Goal: Transaction & Acquisition: Download file/media

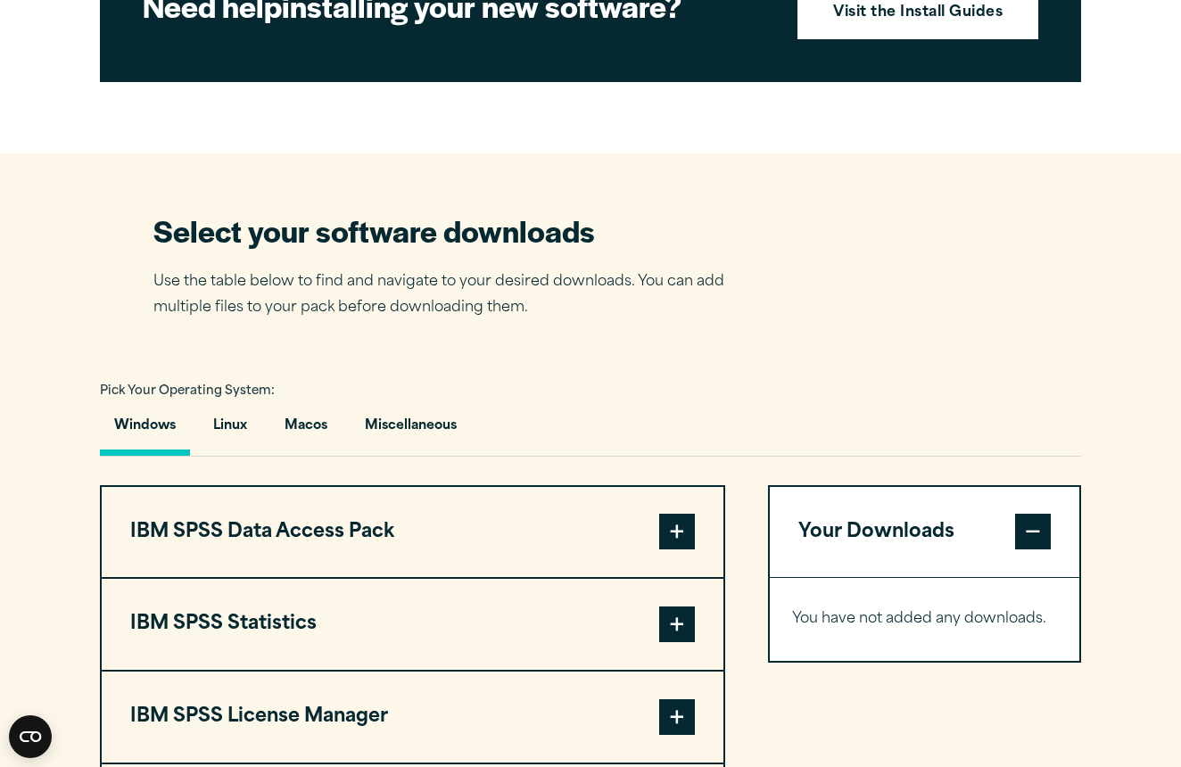
scroll to position [978, 0]
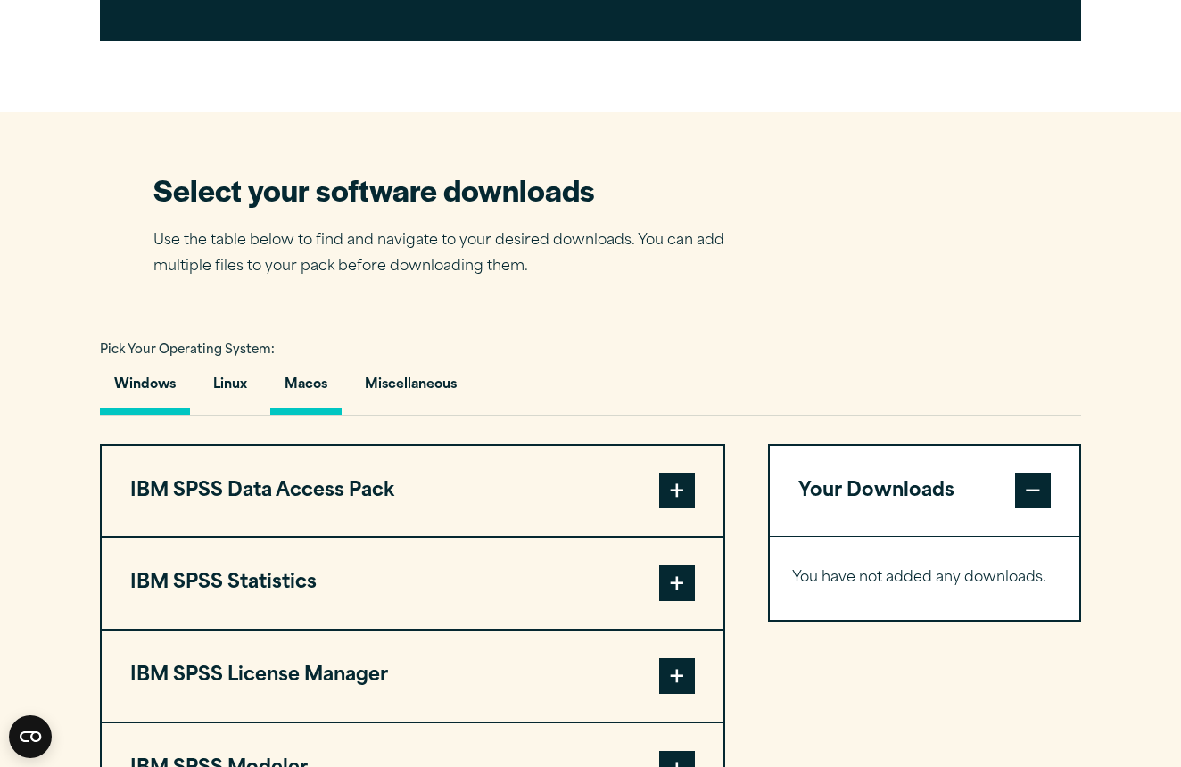
click at [341, 415] on button "Macos" at bounding box center [305, 389] width 71 height 51
click at [104, 415] on button "Windows" at bounding box center [145, 389] width 90 height 51
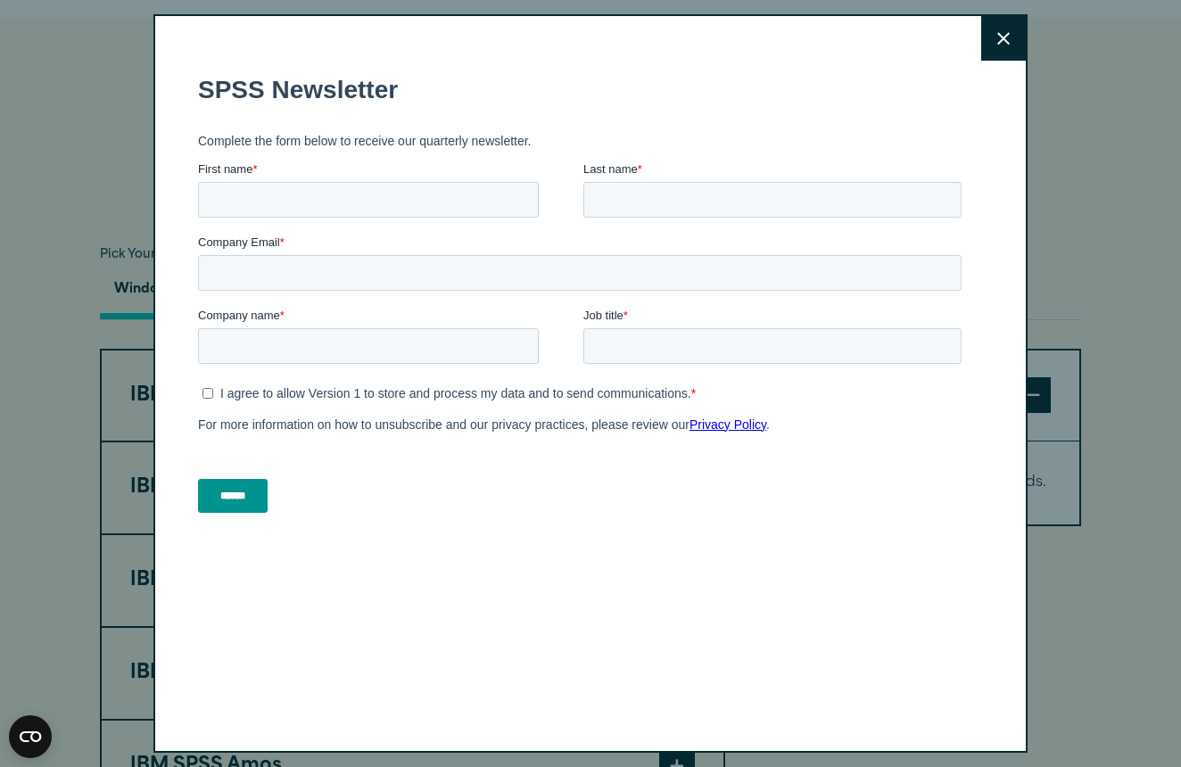
scroll to position [1075, 0]
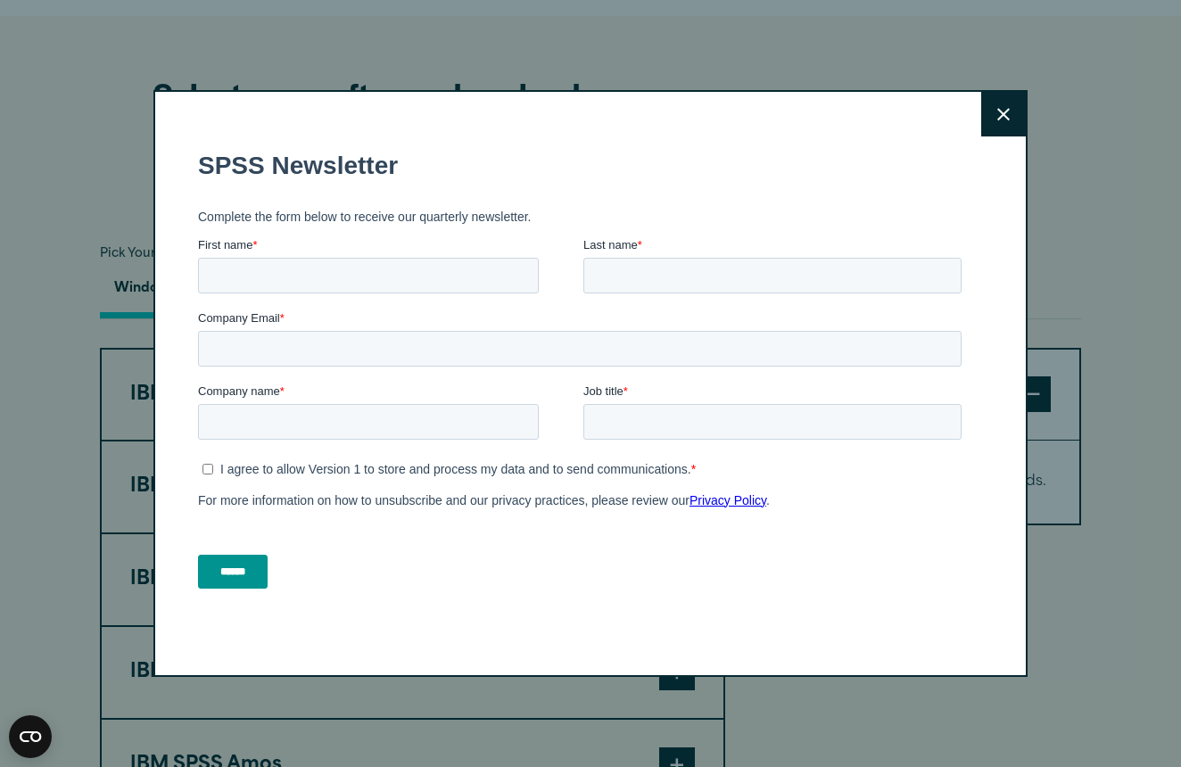
click at [1016, 118] on button "Close" at bounding box center [1003, 114] width 45 height 45
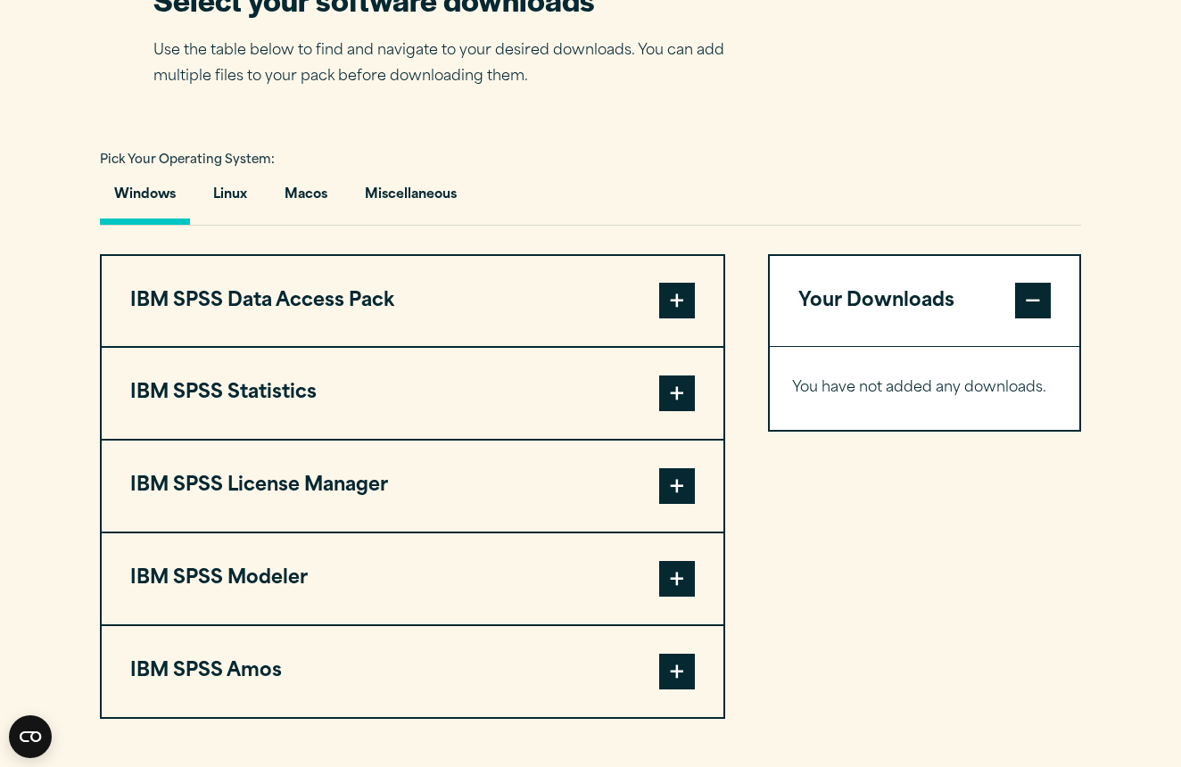
scroll to position [1095, 0]
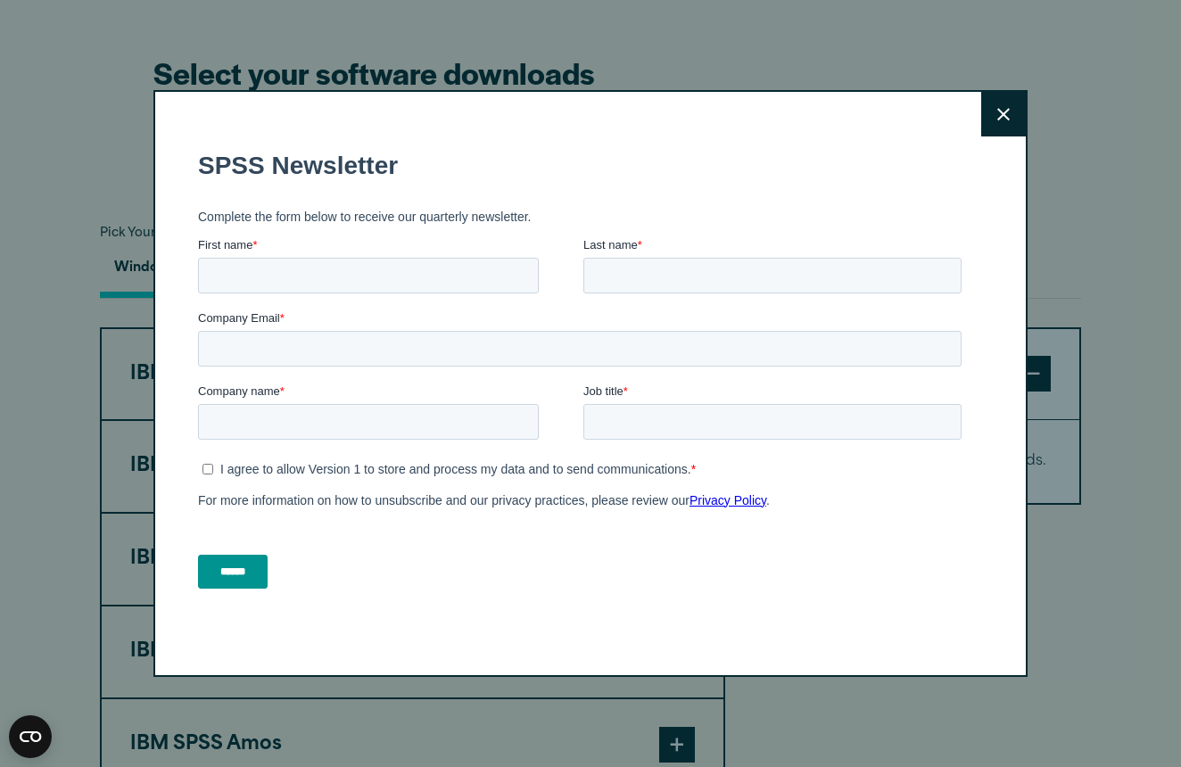
click at [993, 142] on div "Close" at bounding box center [590, 383] width 874 height 587
click at [1002, 120] on icon at bounding box center [1003, 114] width 12 height 13
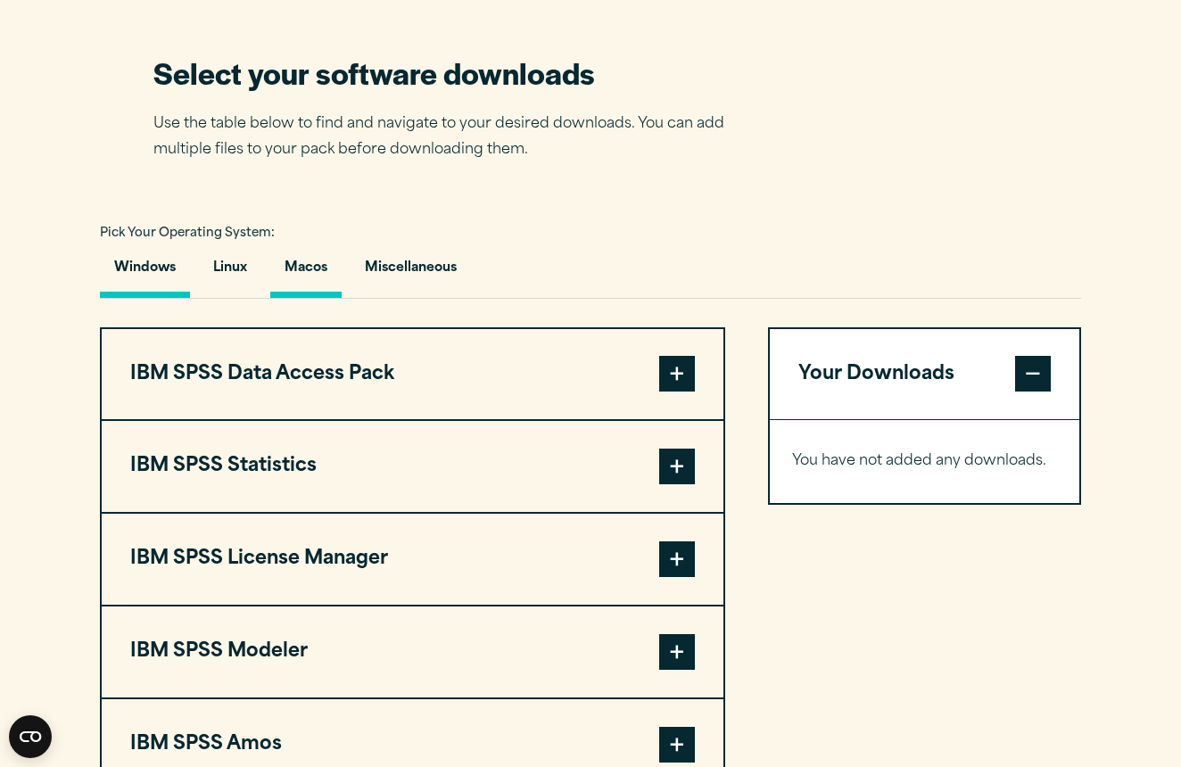
click at [314, 288] on button "Macos" at bounding box center [305, 272] width 71 height 51
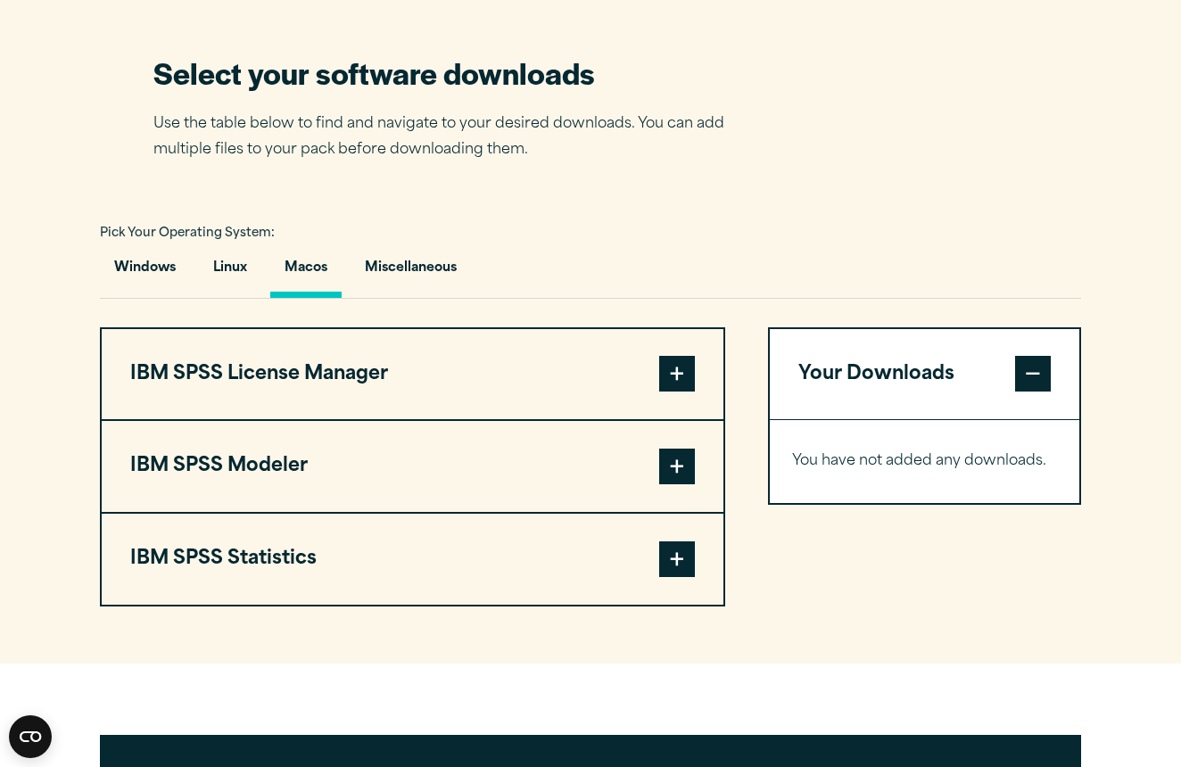
click at [673, 577] on span at bounding box center [677, 559] width 36 height 36
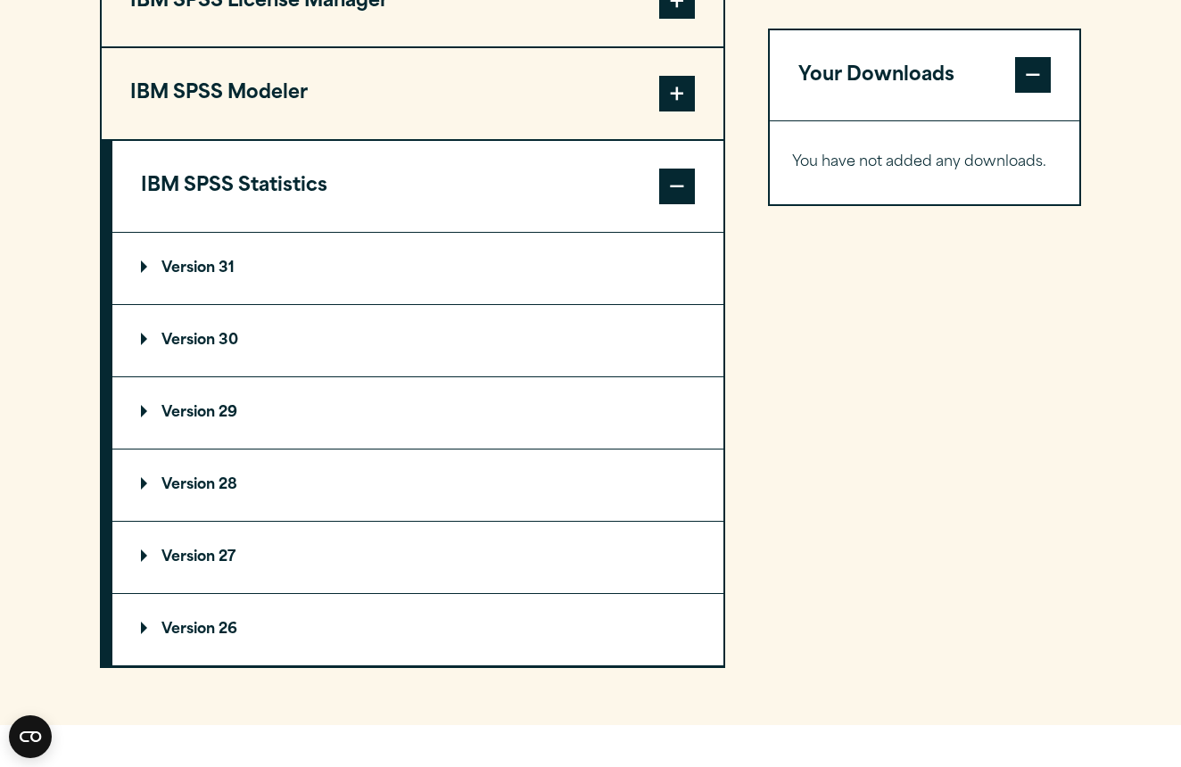
scroll to position [1472, 0]
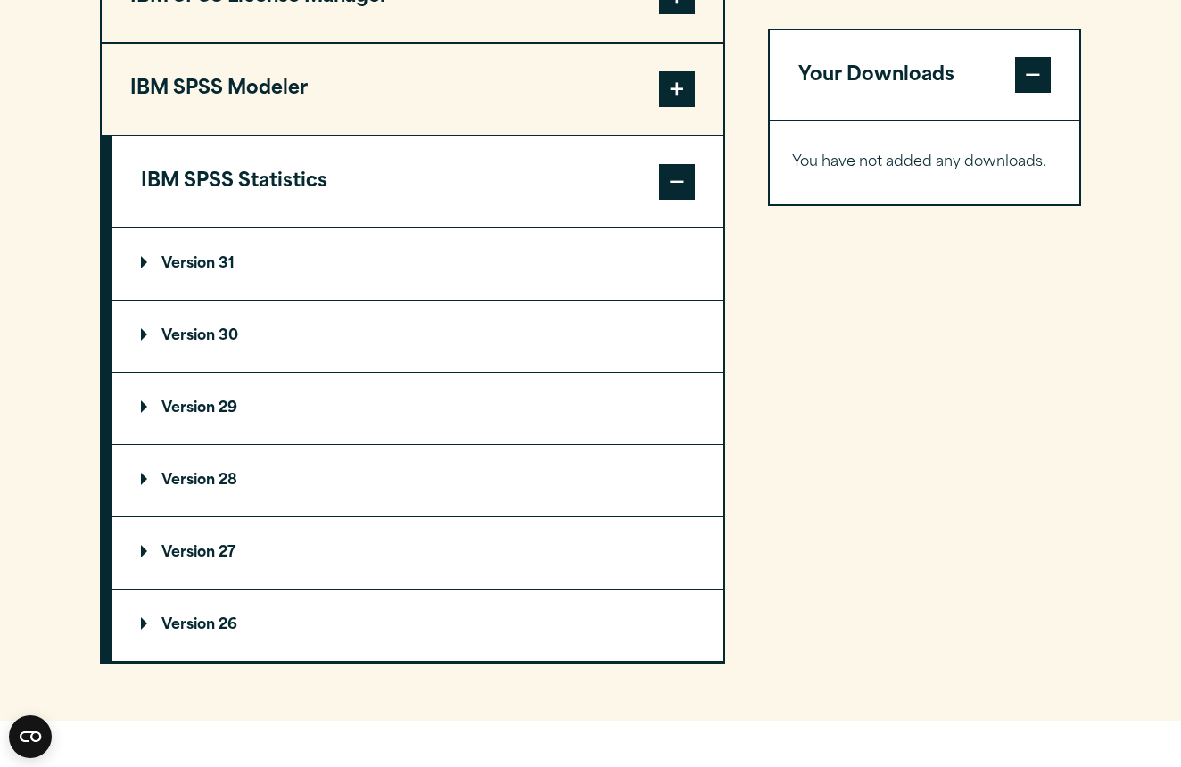
click at [778, 3] on div "Your Downloads You have not added any downloads. Download 0 Items" at bounding box center [924, 306] width 313 height 713
click at [265, 300] on summary "Version 31" at bounding box center [417, 263] width 611 height 71
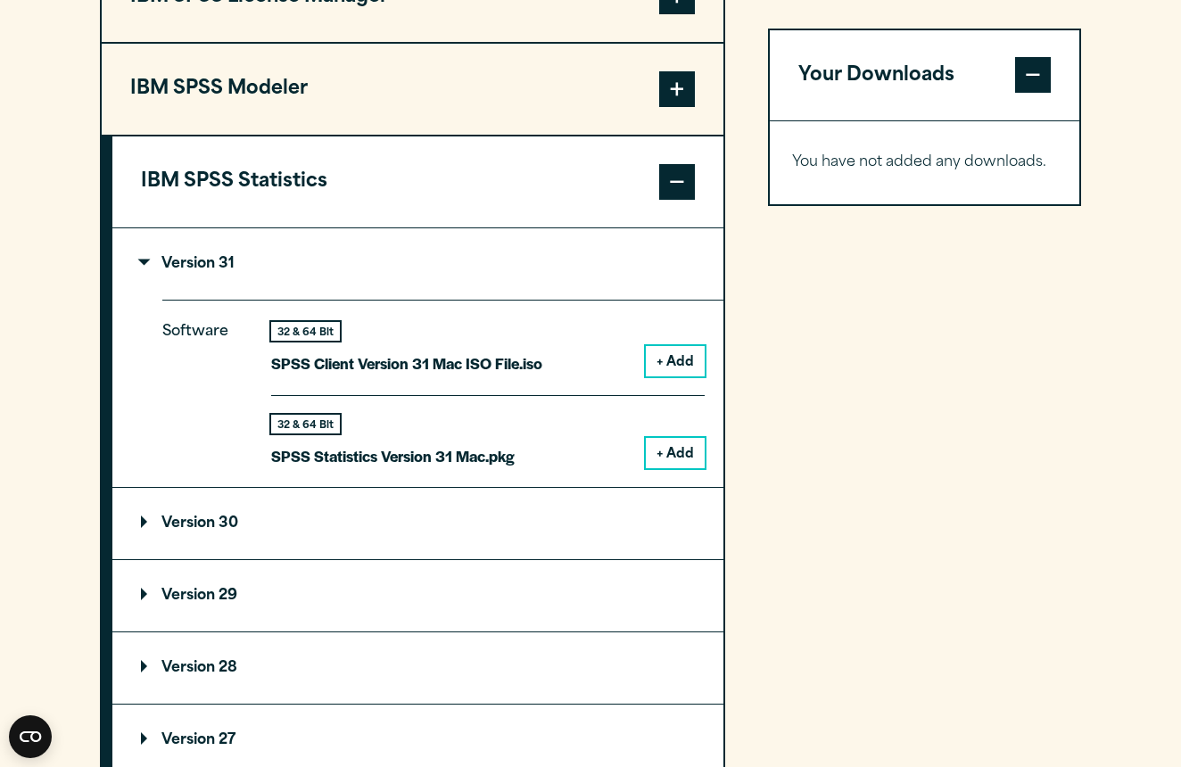
click at [672, 376] on button "+ Add" at bounding box center [675, 361] width 59 height 30
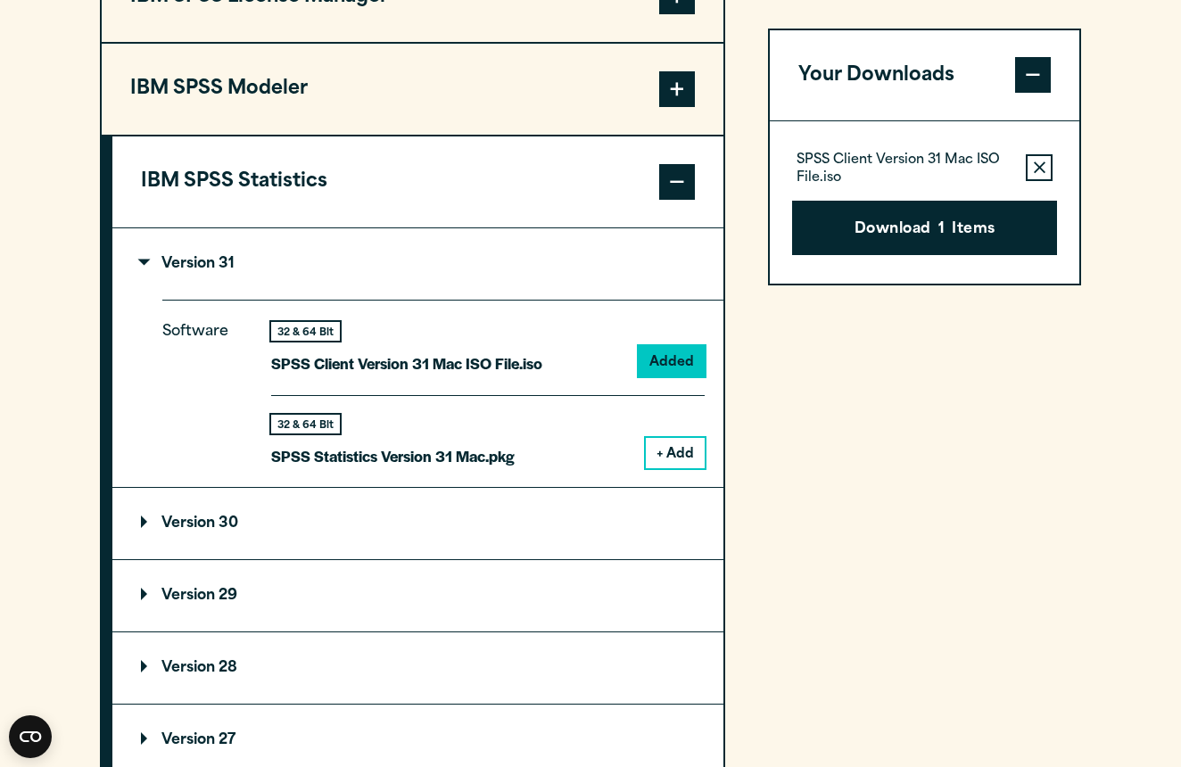
click at [680, 468] on button "+ Add" at bounding box center [675, 453] width 59 height 30
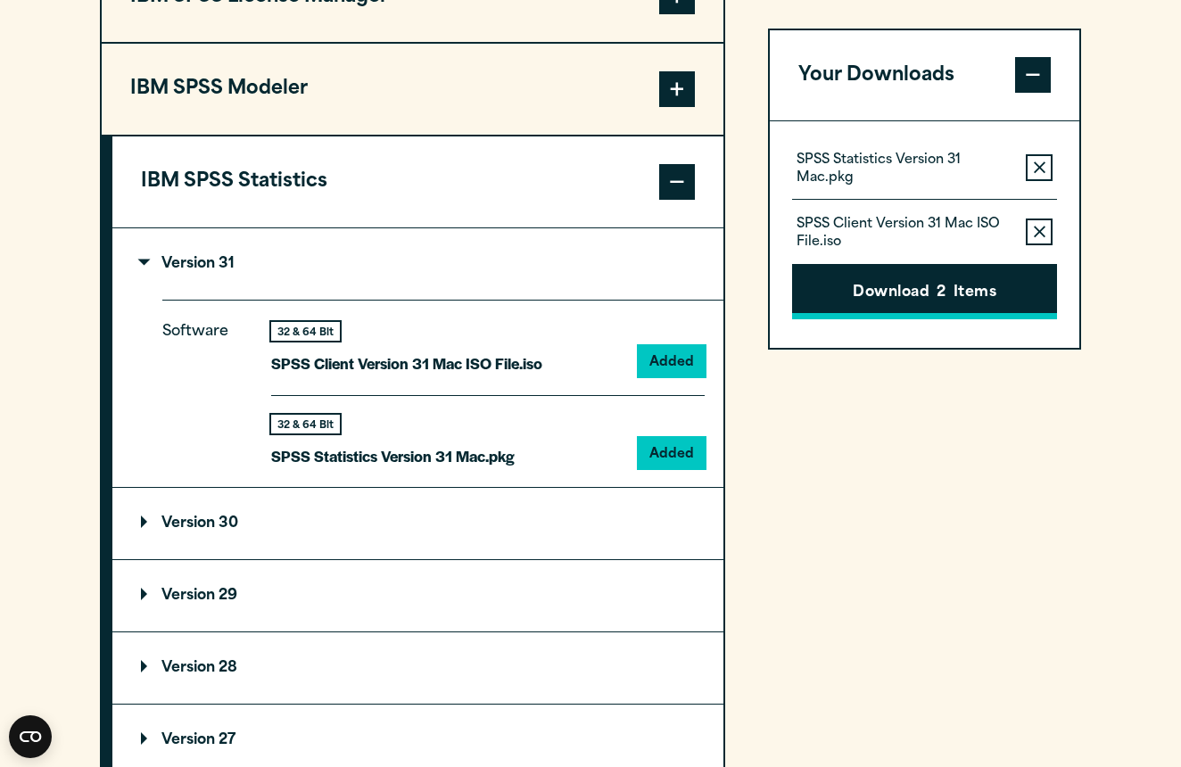
click at [882, 293] on button "Download 2 Items" at bounding box center [924, 292] width 265 height 55
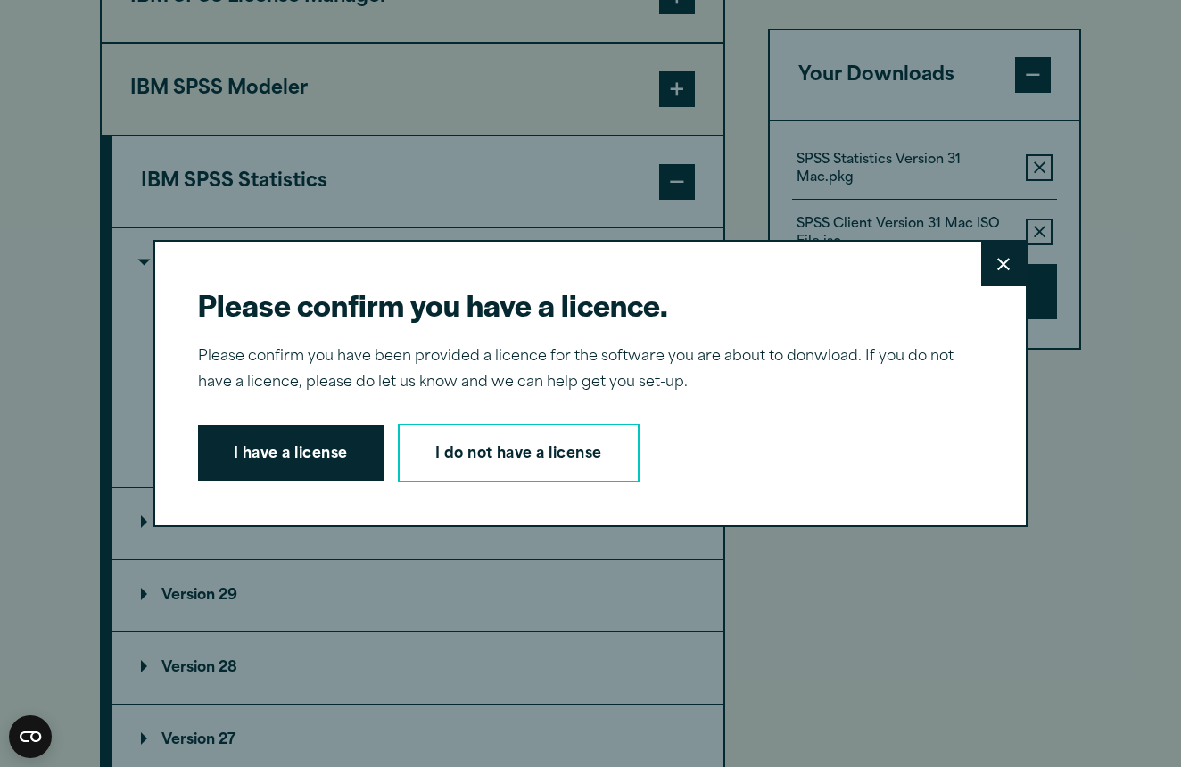
drag, startPoint x: 329, startPoint y: 494, endPoint x: 329, endPoint y: 480, distance: 14.3
click at [329, 485] on div "Please confirm you have a licence. Close Please confirm you have been provided …" at bounding box center [590, 383] width 874 height 287
click at [329, 454] on button "I have a license" at bounding box center [290, 452] width 185 height 55
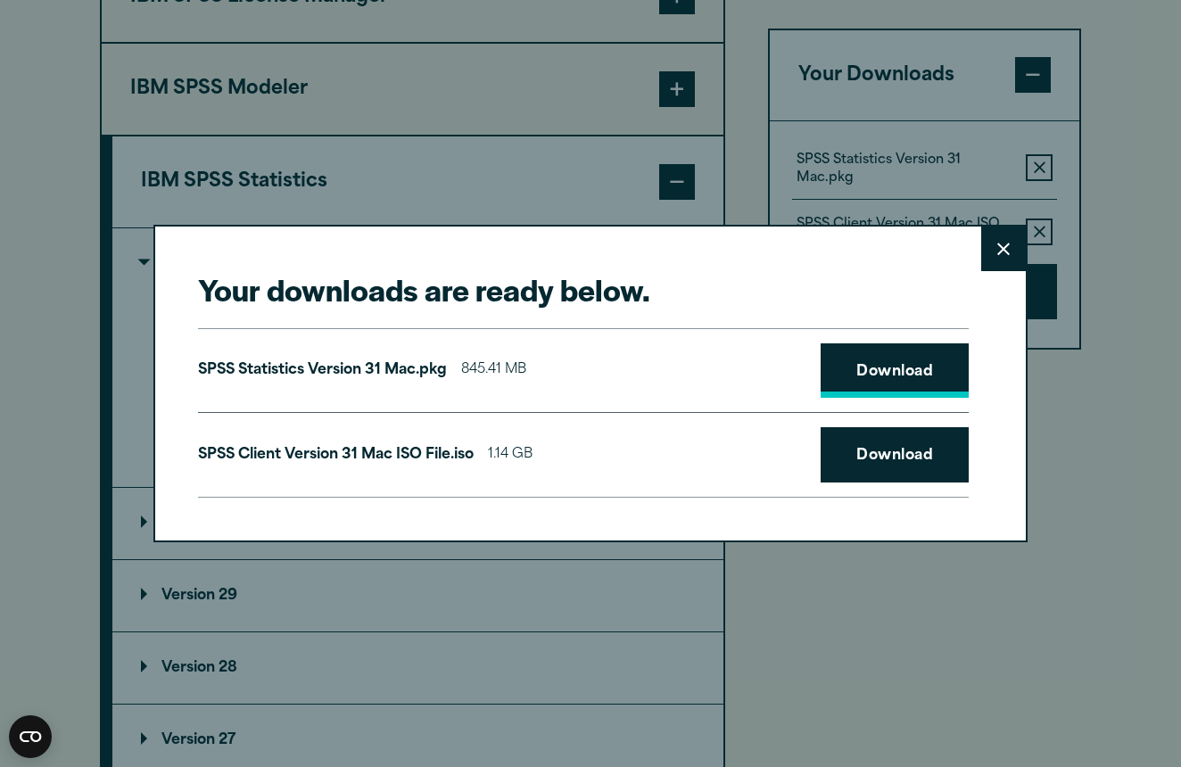
click at [927, 350] on link "Download" at bounding box center [894, 370] width 148 height 55
click at [917, 436] on link "Download" at bounding box center [894, 454] width 148 height 55
click at [831, 445] on link "Download" at bounding box center [894, 454] width 148 height 55
click at [894, 362] on link "Download" at bounding box center [894, 370] width 148 height 55
click at [999, 250] on icon at bounding box center [1003, 249] width 12 height 13
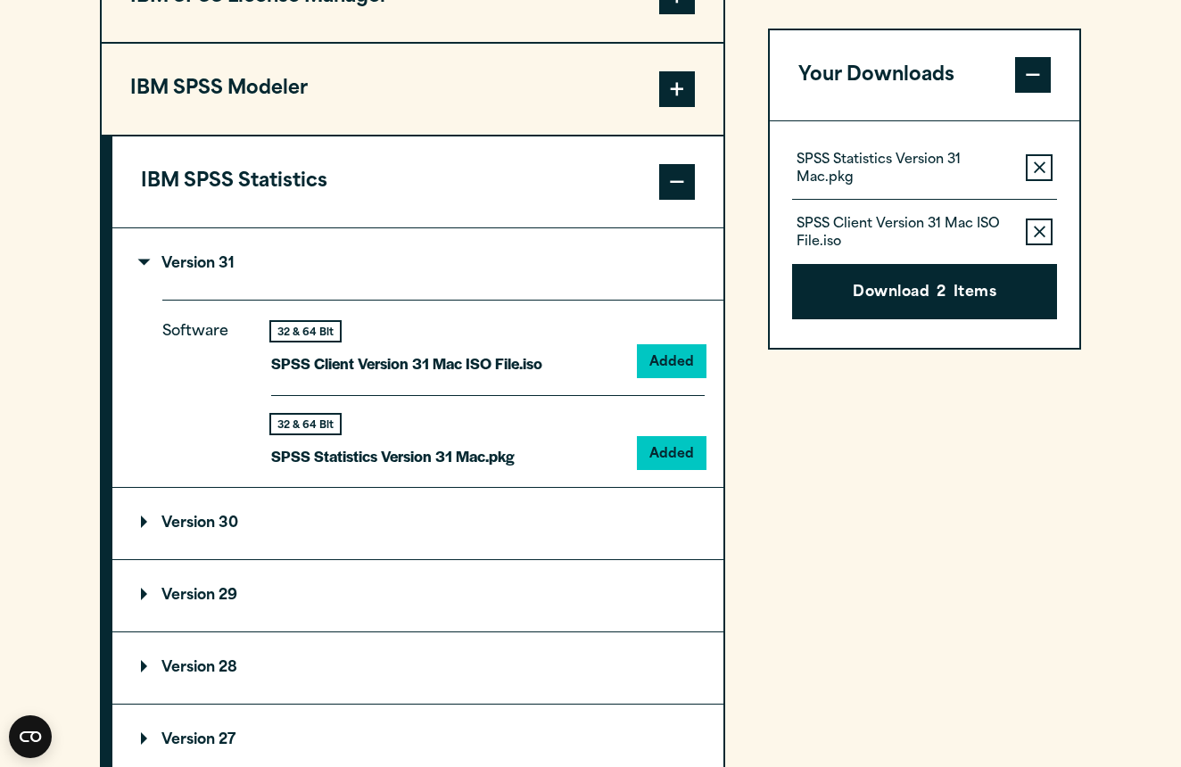
click at [1031, 228] on button "Remove this item from your software download list" at bounding box center [1039, 232] width 27 height 27
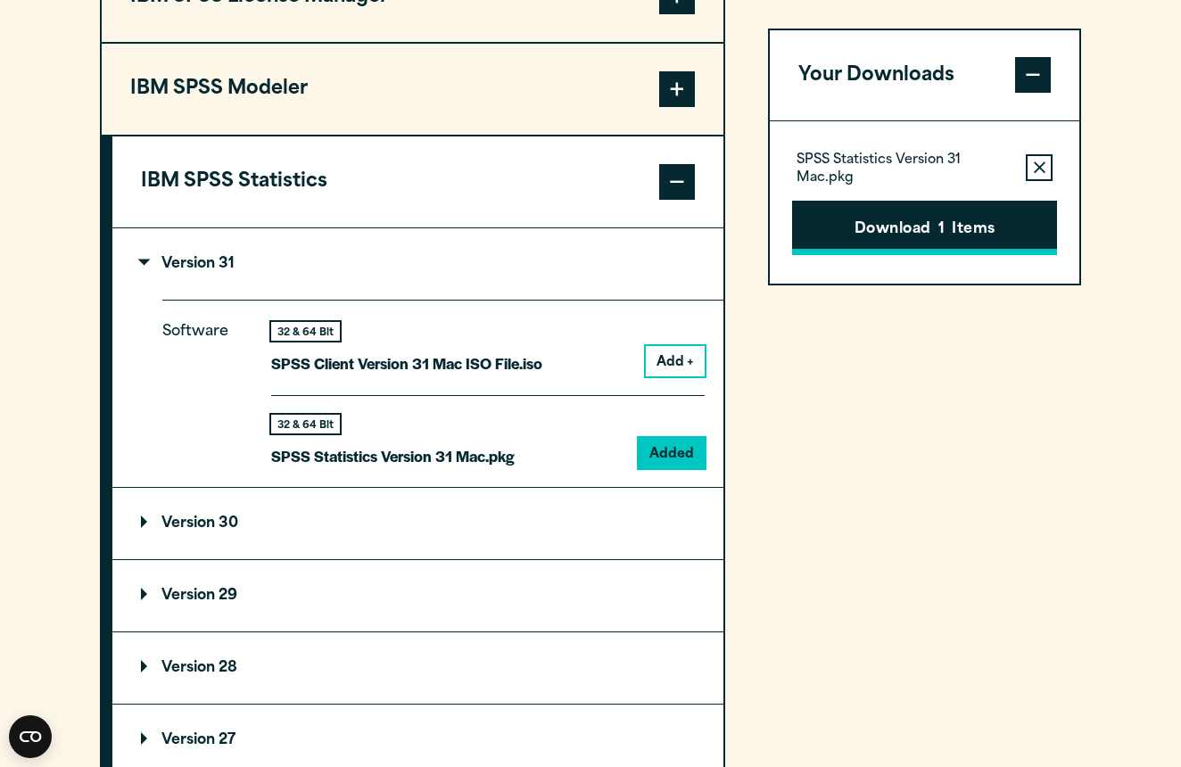
click at [931, 215] on button "Download 1 Items" at bounding box center [924, 228] width 265 height 55
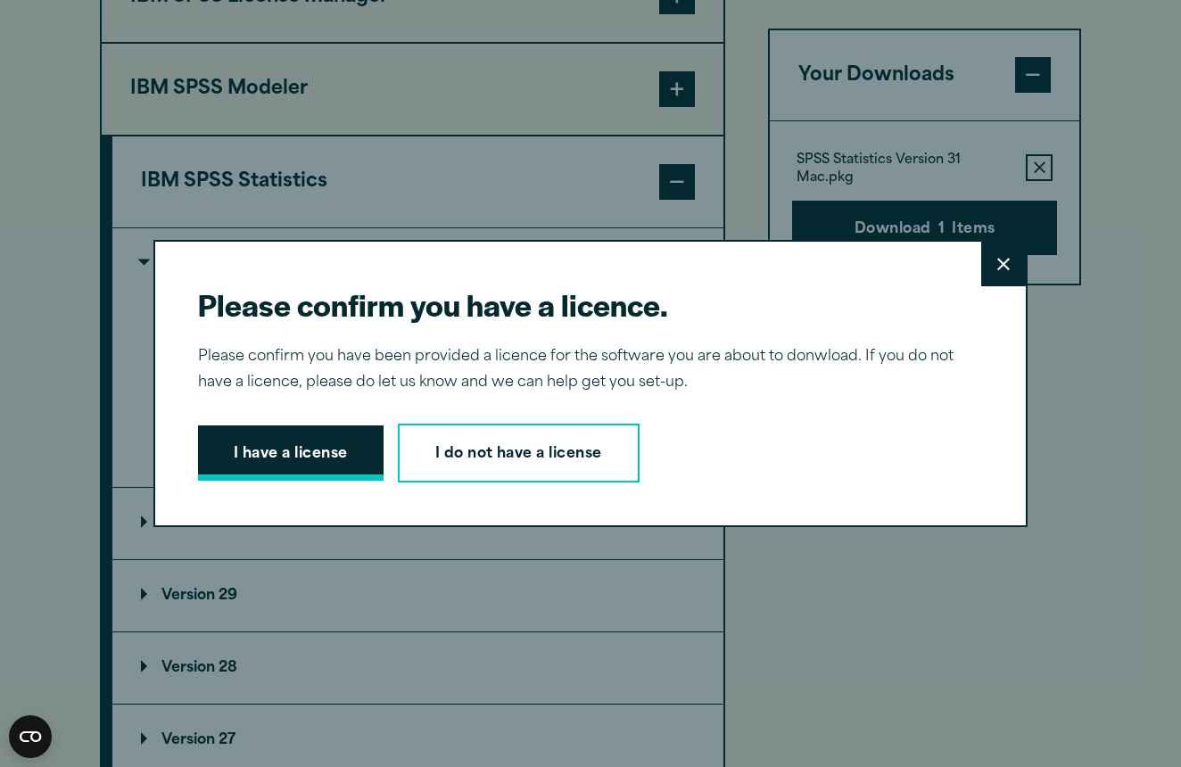
click at [332, 445] on button "I have a license" at bounding box center [290, 452] width 185 height 55
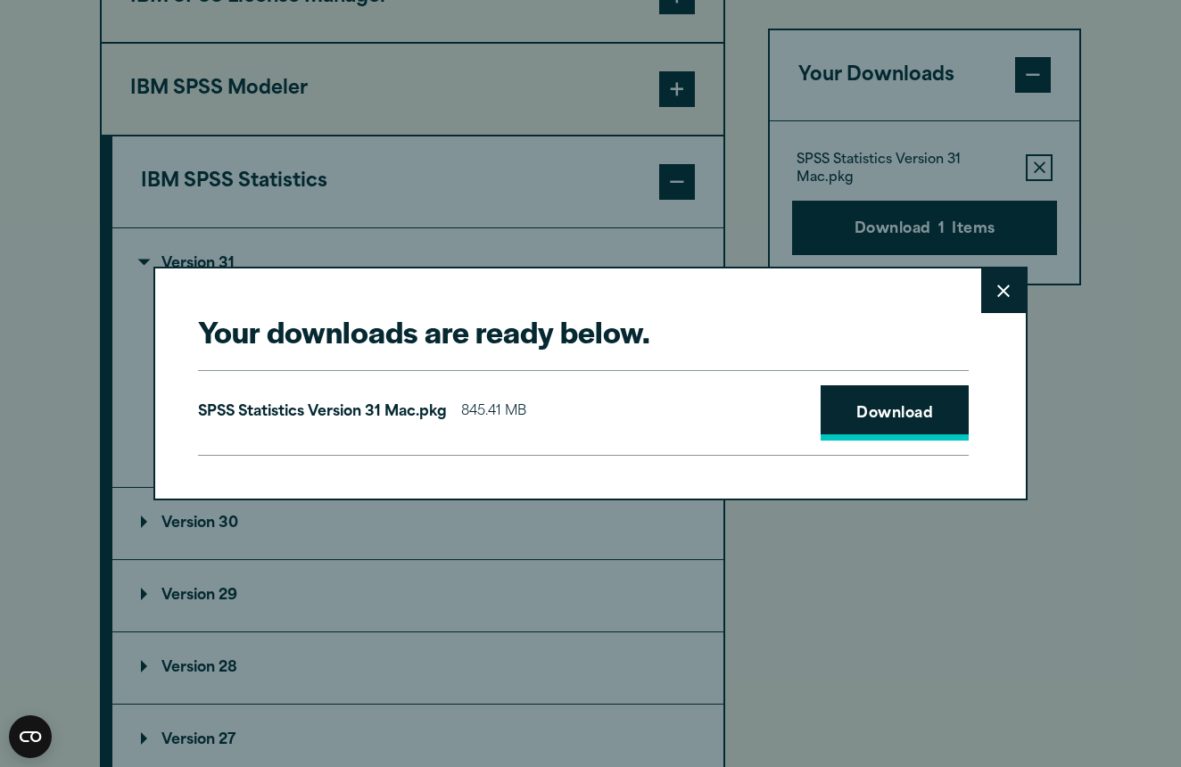
click at [873, 416] on link "Download" at bounding box center [894, 412] width 148 height 55
click at [1009, 306] on button "Close" at bounding box center [1003, 290] width 45 height 45
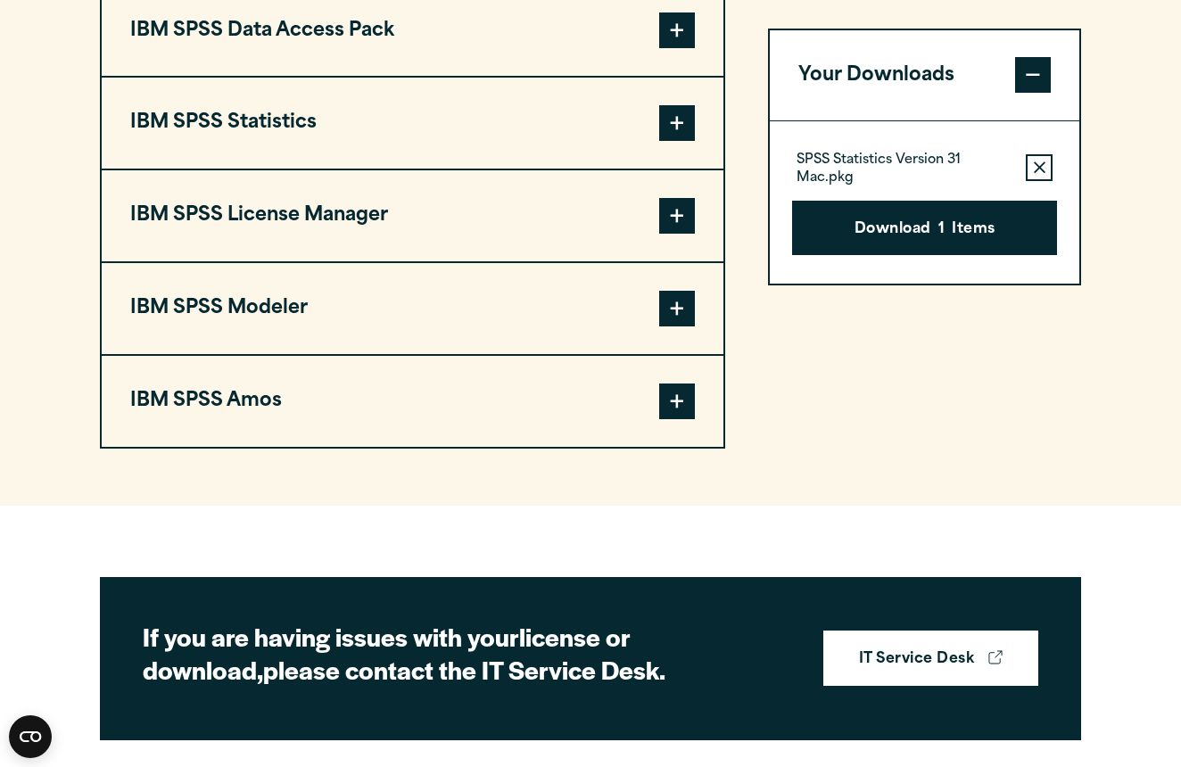
scroll to position [1445, 0]
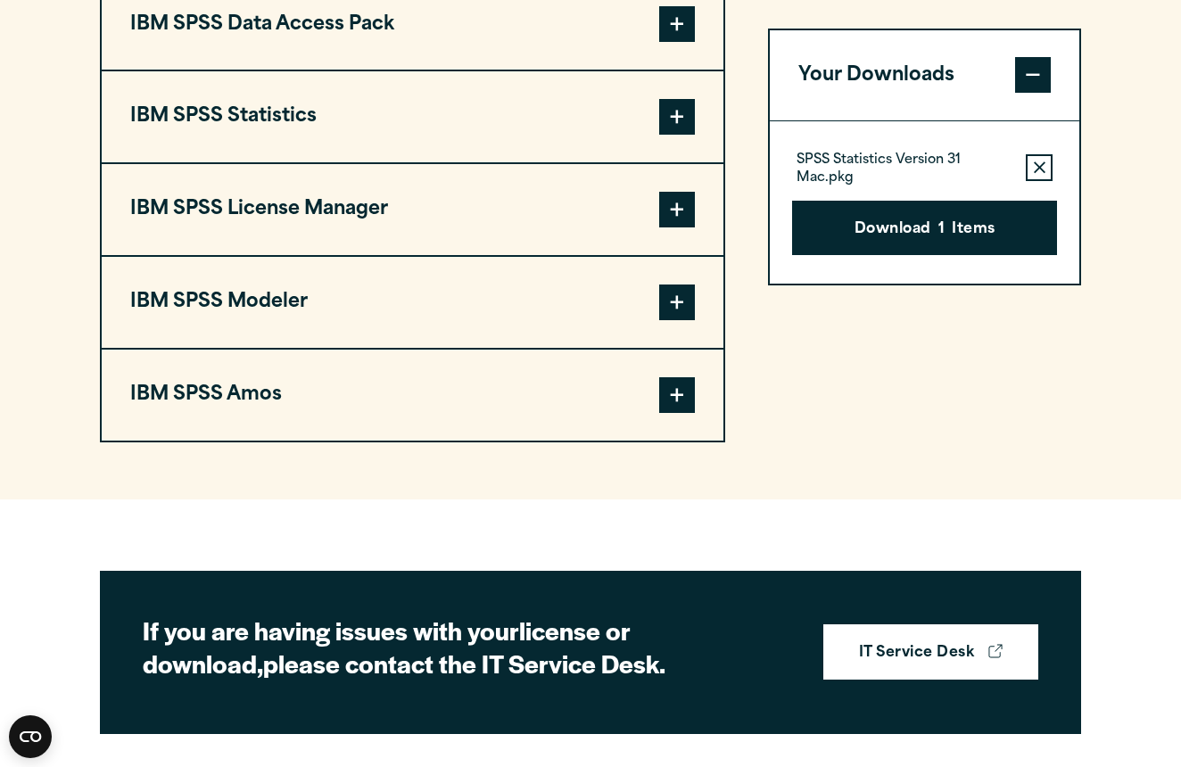
click at [675, 135] on span at bounding box center [677, 117] width 36 height 36
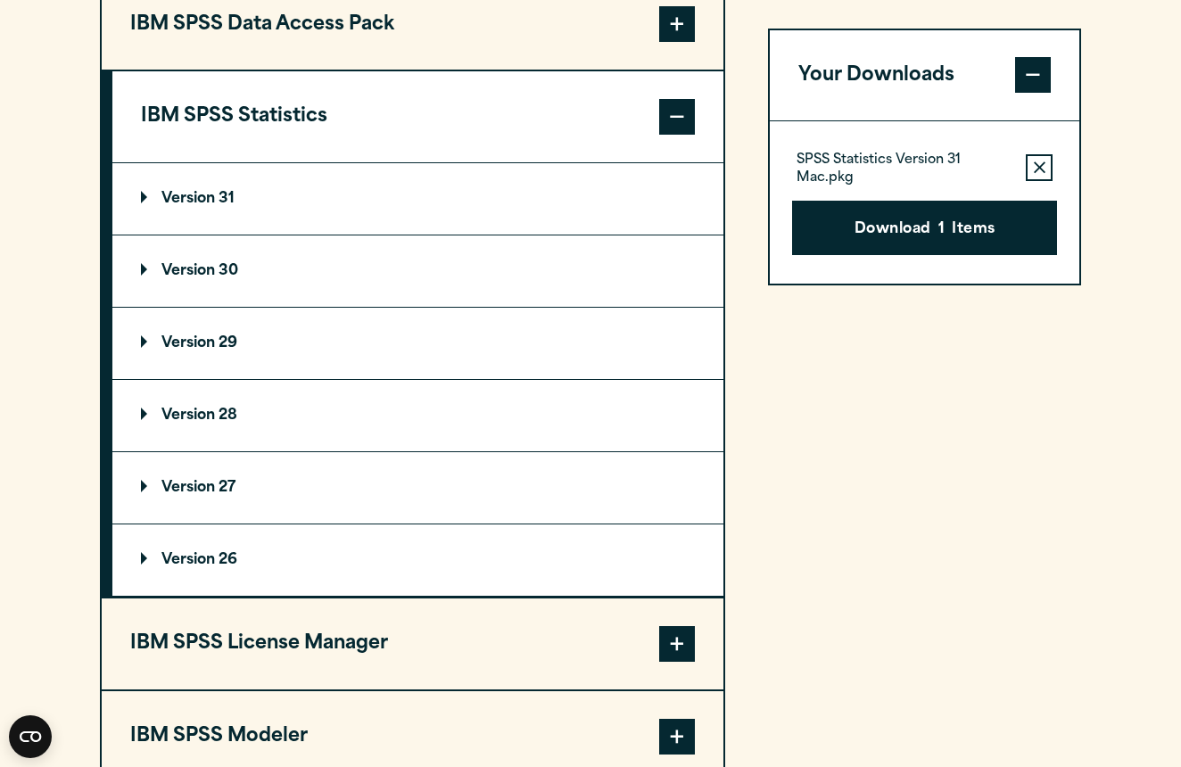
click at [614, 221] on summary "Version 31" at bounding box center [417, 198] width 611 height 71
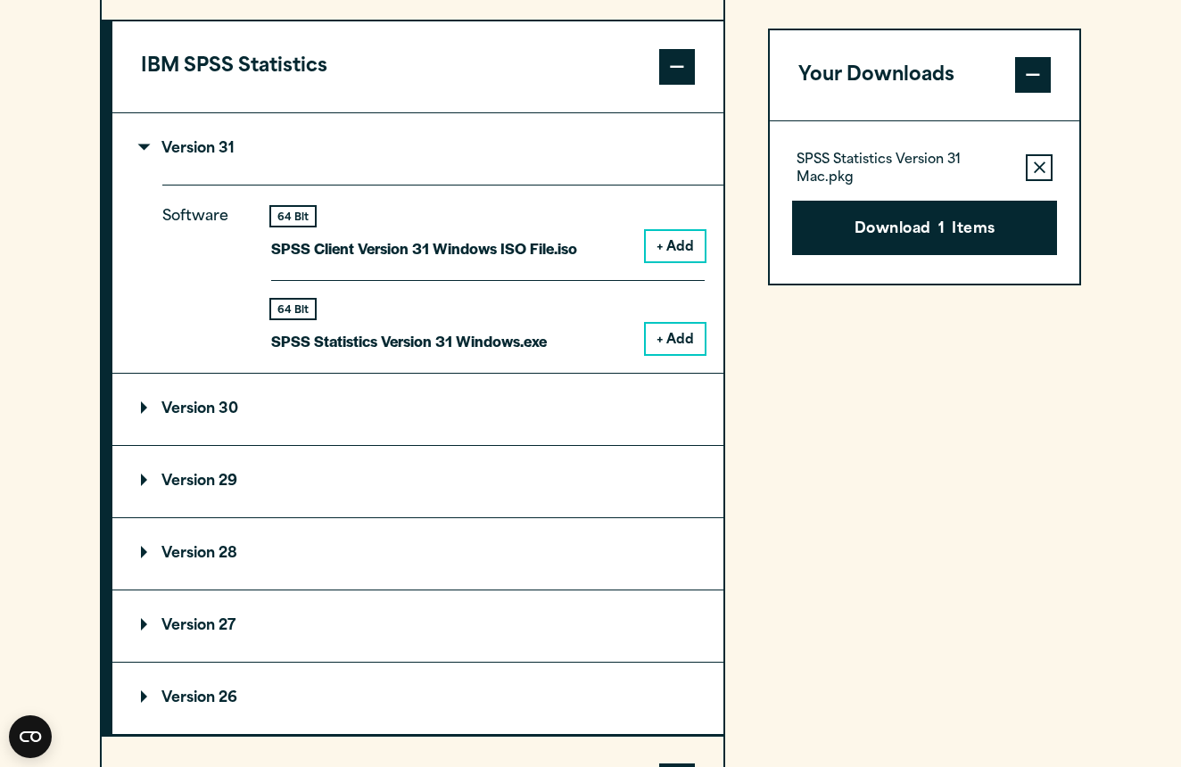
scroll to position [1480, 0]
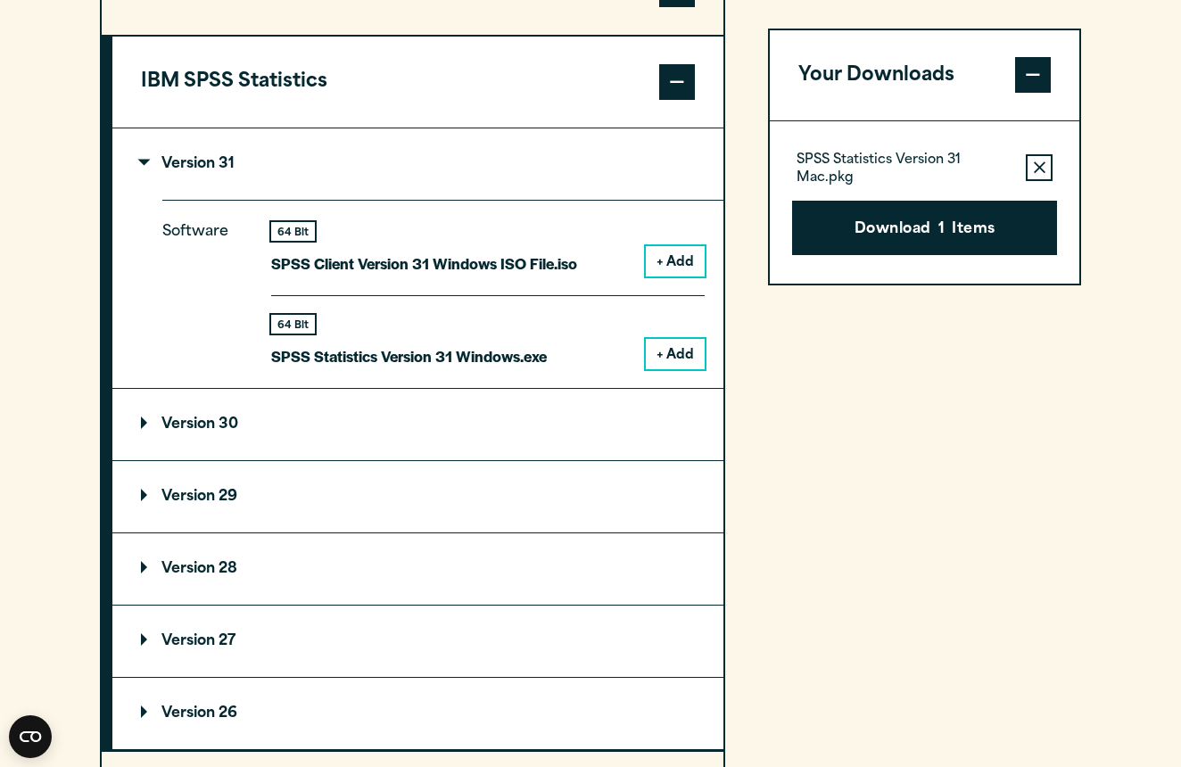
click at [1013, 340] on div "Your Downloads SPSS Statistics Version 31 Mac.pkg Remove this item from your so…" at bounding box center [924, 486] width 313 height 1086
